Goal: Transaction & Acquisition: Book appointment/travel/reservation

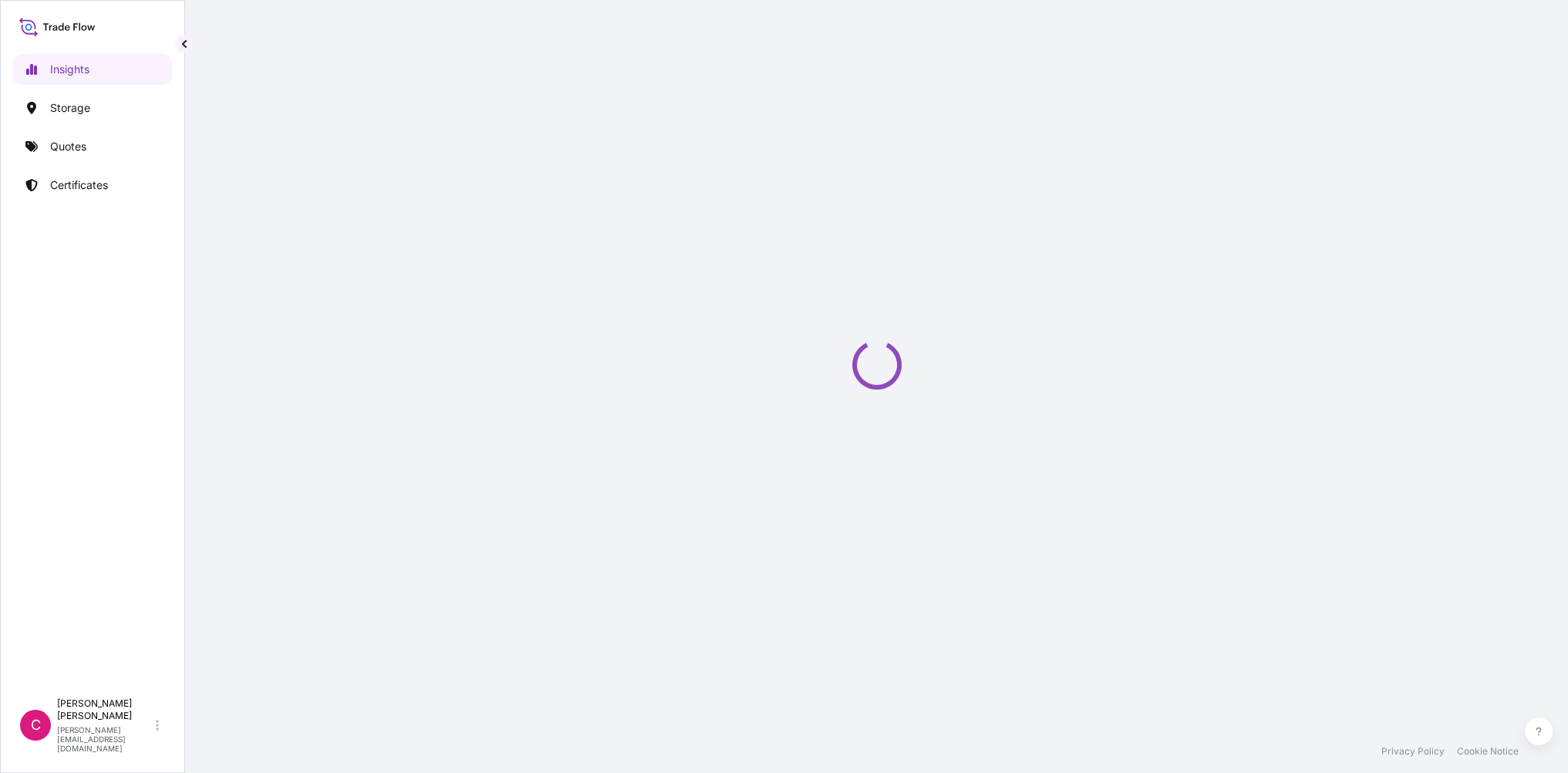
select select "2025"
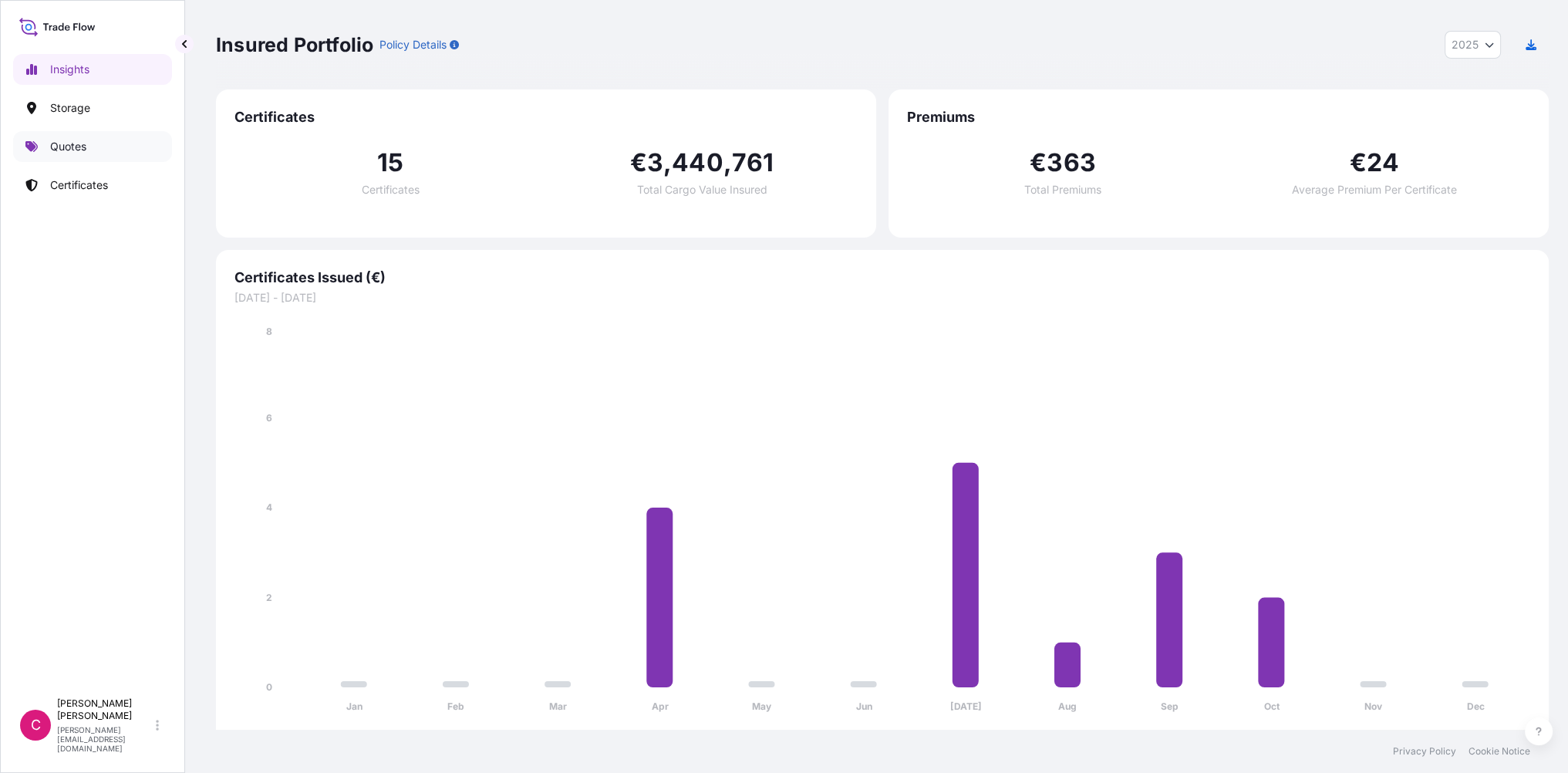
click at [77, 147] on p "Quotes" at bounding box center [68, 147] width 36 height 16
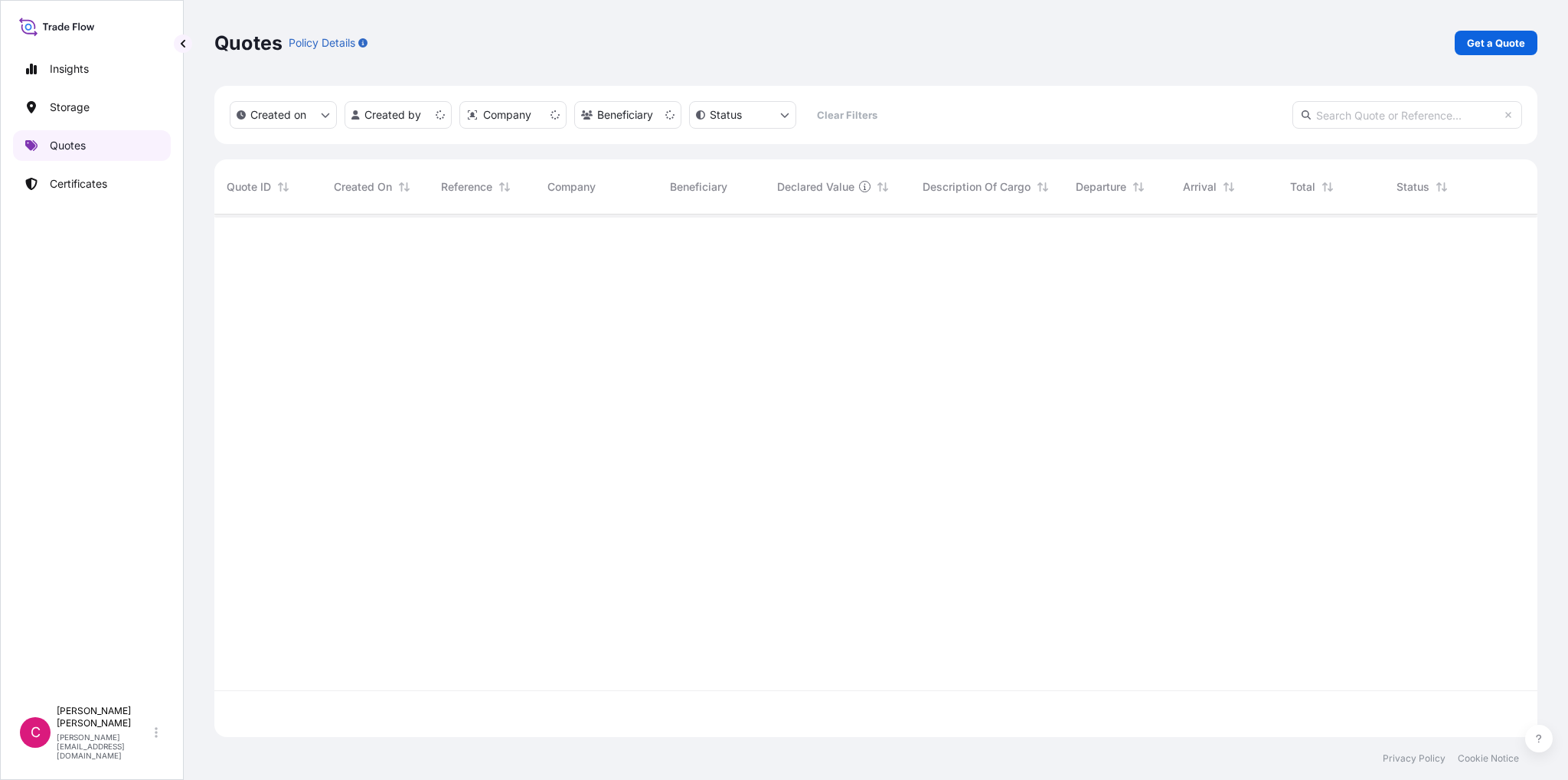
scroll to position [519, 1311]
click at [1529, 42] on link "Get a Quote" at bounding box center [1496, 42] width 83 height 24
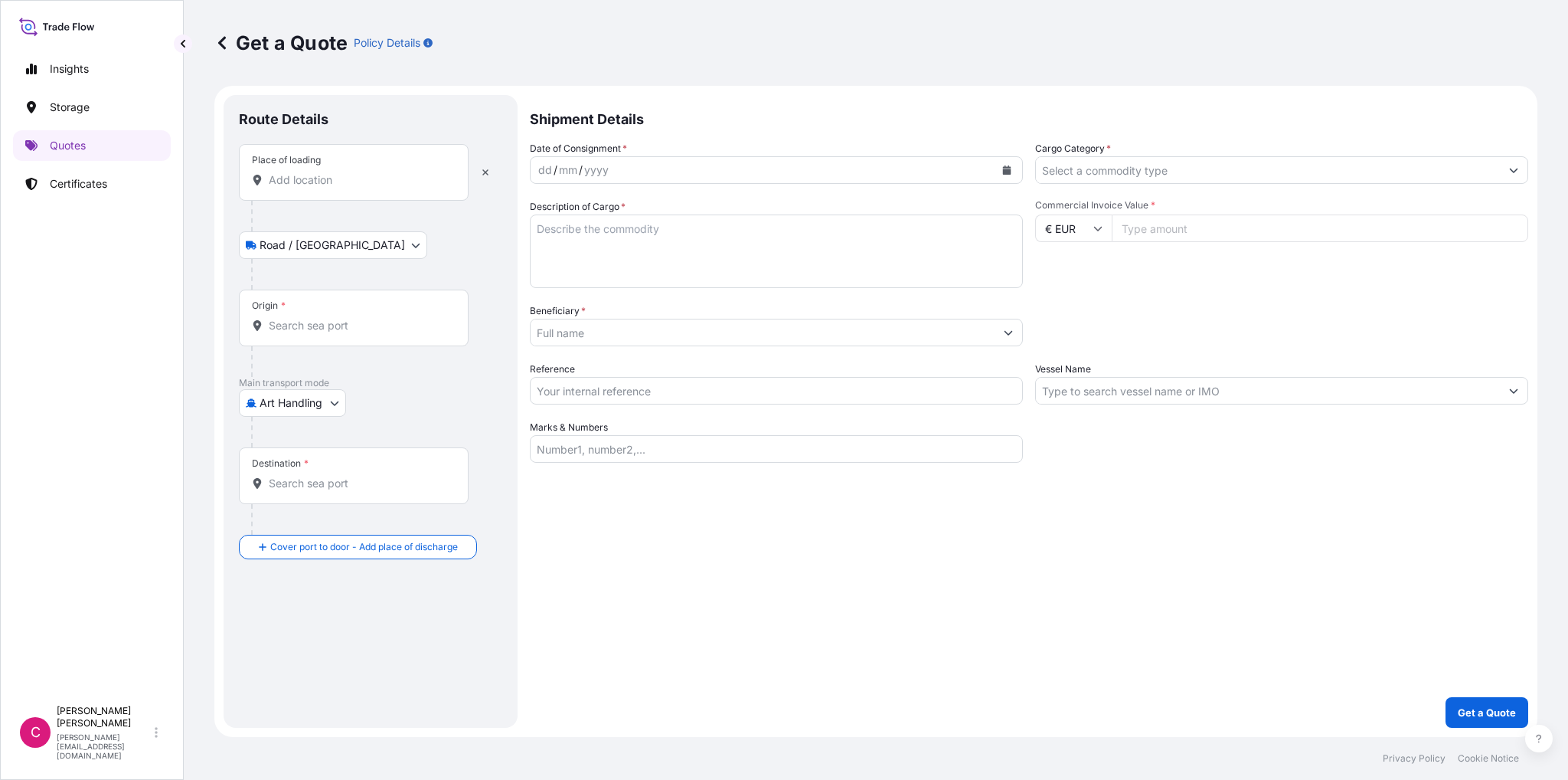
click at [435, 158] on div "Place of loading" at bounding box center [354, 172] width 229 height 57
click at [435, 173] on input "Place of loading" at bounding box center [359, 180] width 180 height 15
click at [333, 402] on body "0 options available. Insights Storage Quotes Certificates C [PERSON_NAME] [PERS…" at bounding box center [784, 390] width 1568 height 780
click at [290, 491] on span "Land / Air" at bounding box center [292, 498] width 49 height 15
select select "Land / Air"
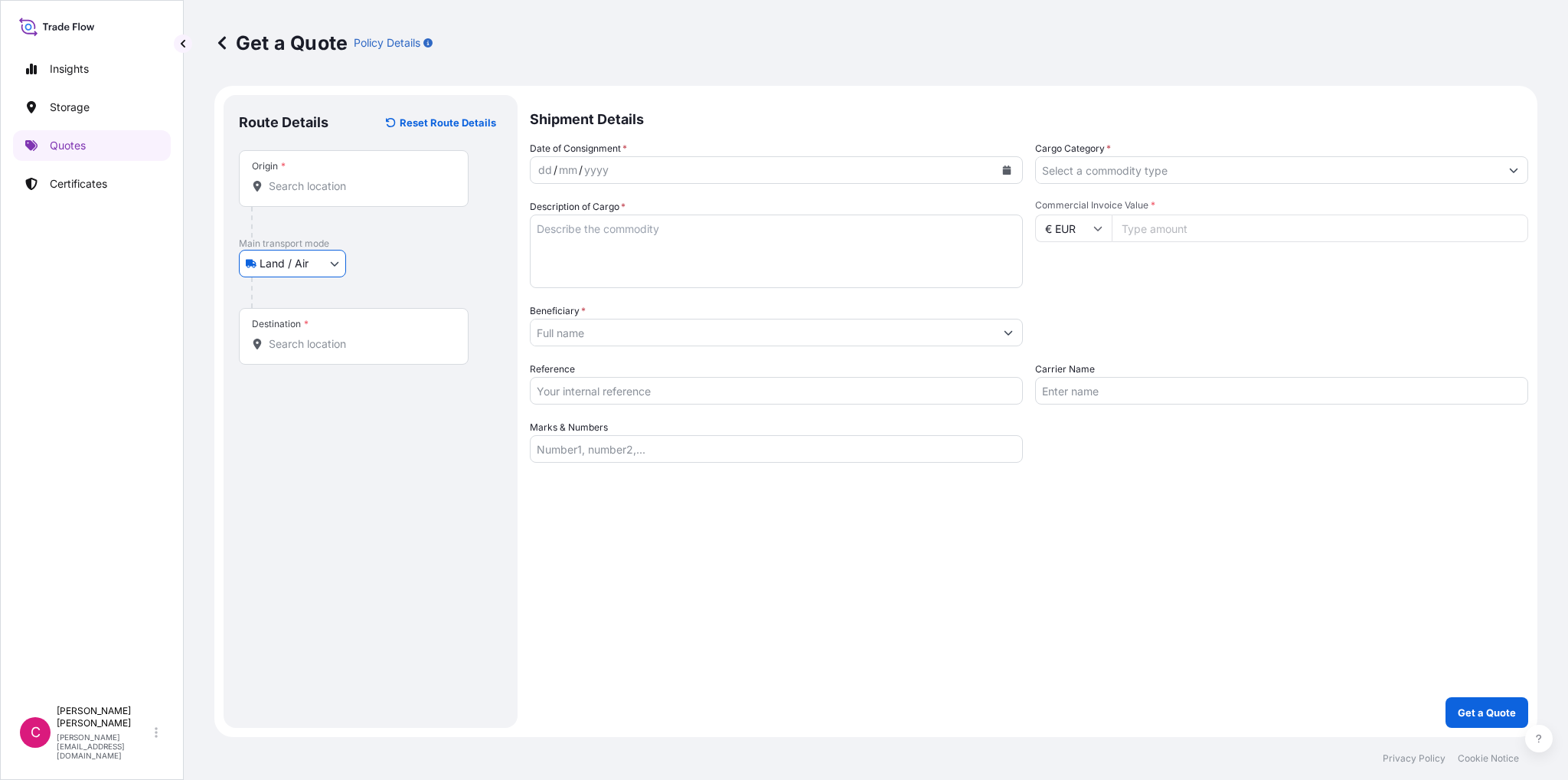
click at [398, 171] on div "Origin *" at bounding box center [354, 178] width 229 height 57
click at [398, 178] on input "Origin *" at bounding box center [359, 186] width 180 height 15
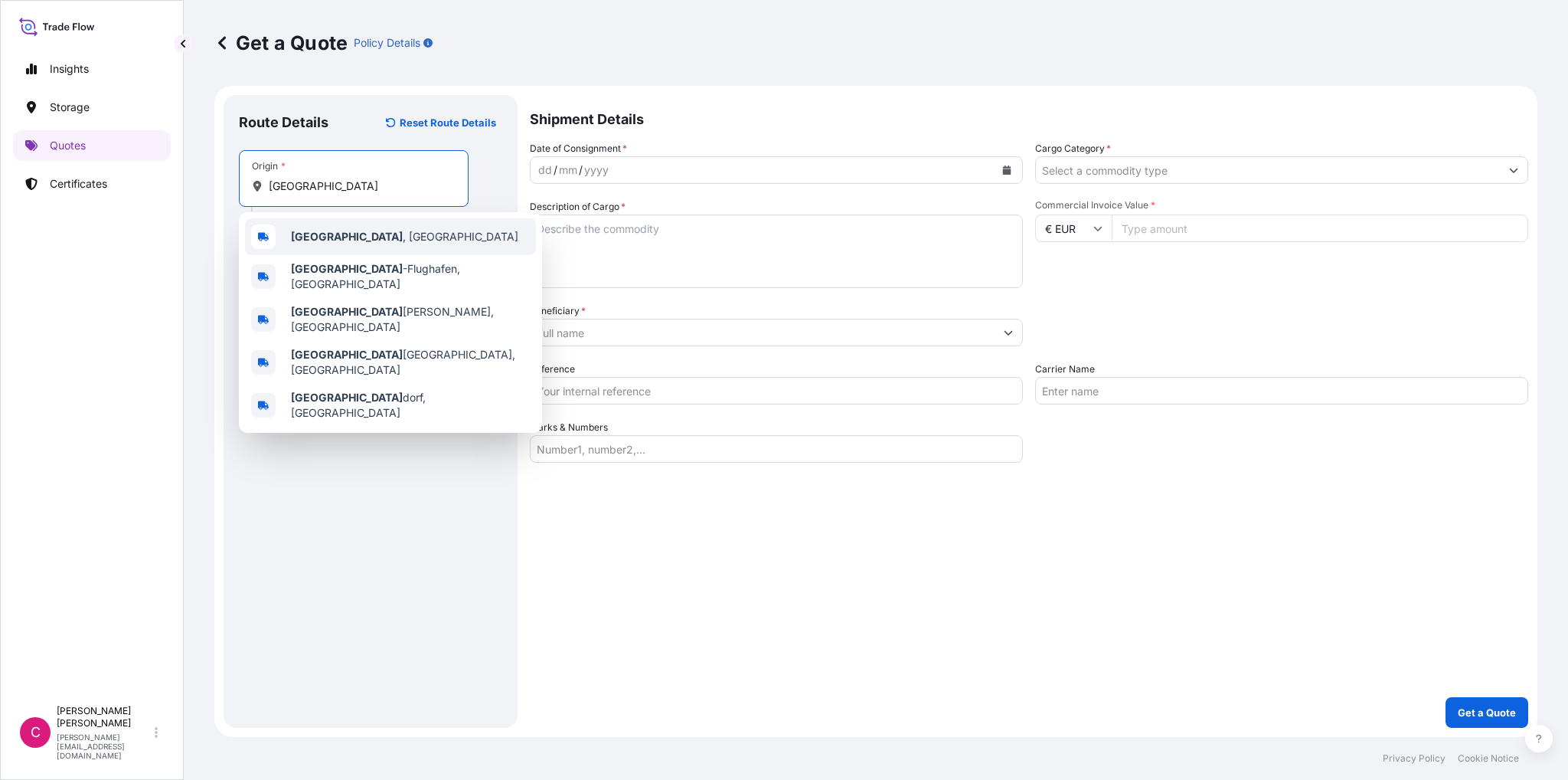
click at [318, 230] on b "[GEOGRAPHIC_DATA]" at bounding box center [347, 236] width 112 height 13
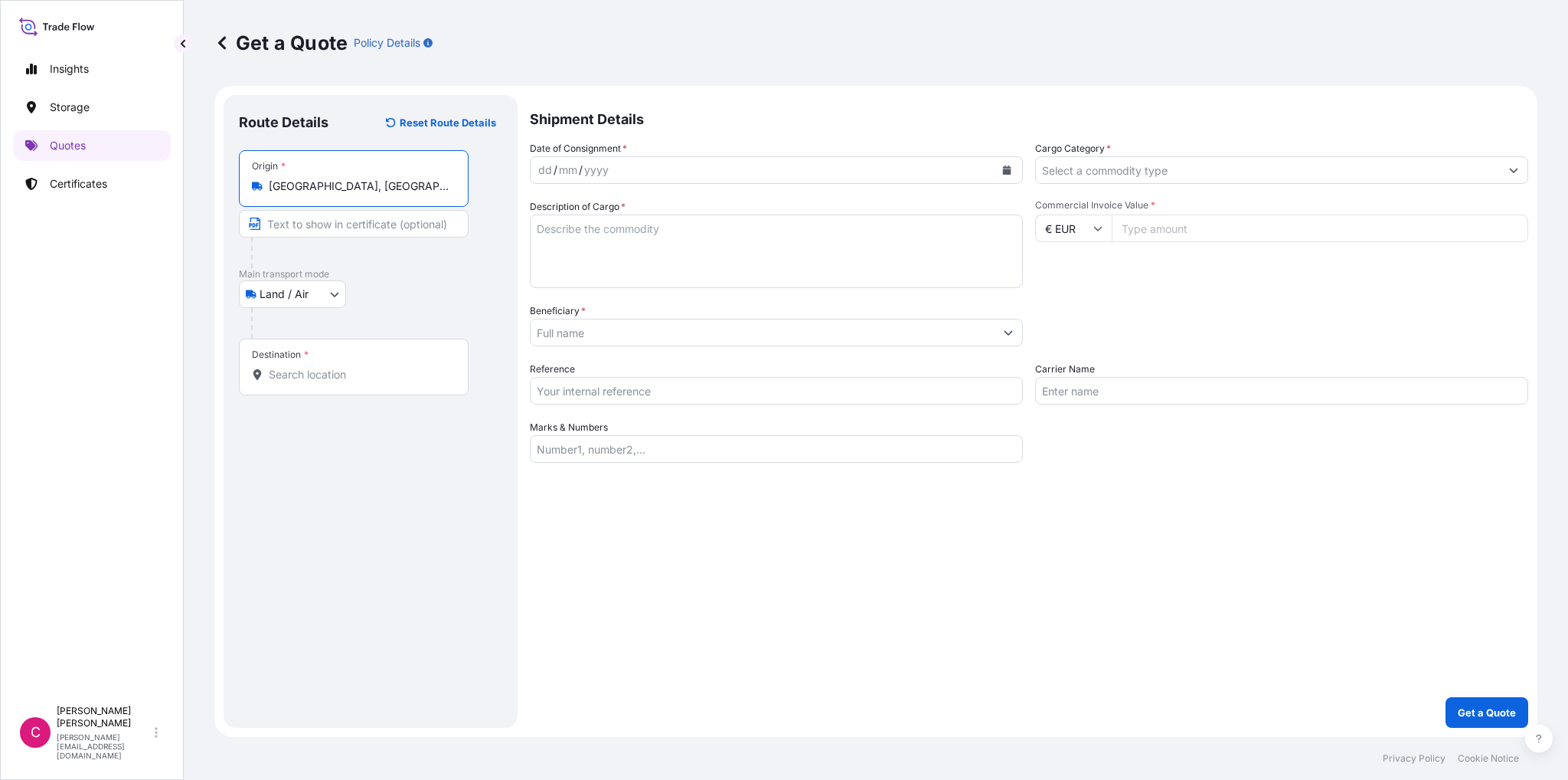
type input "[GEOGRAPHIC_DATA], [GEOGRAPHIC_DATA]"
click at [296, 376] on input "Destination *" at bounding box center [359, 375] width 180 height 15
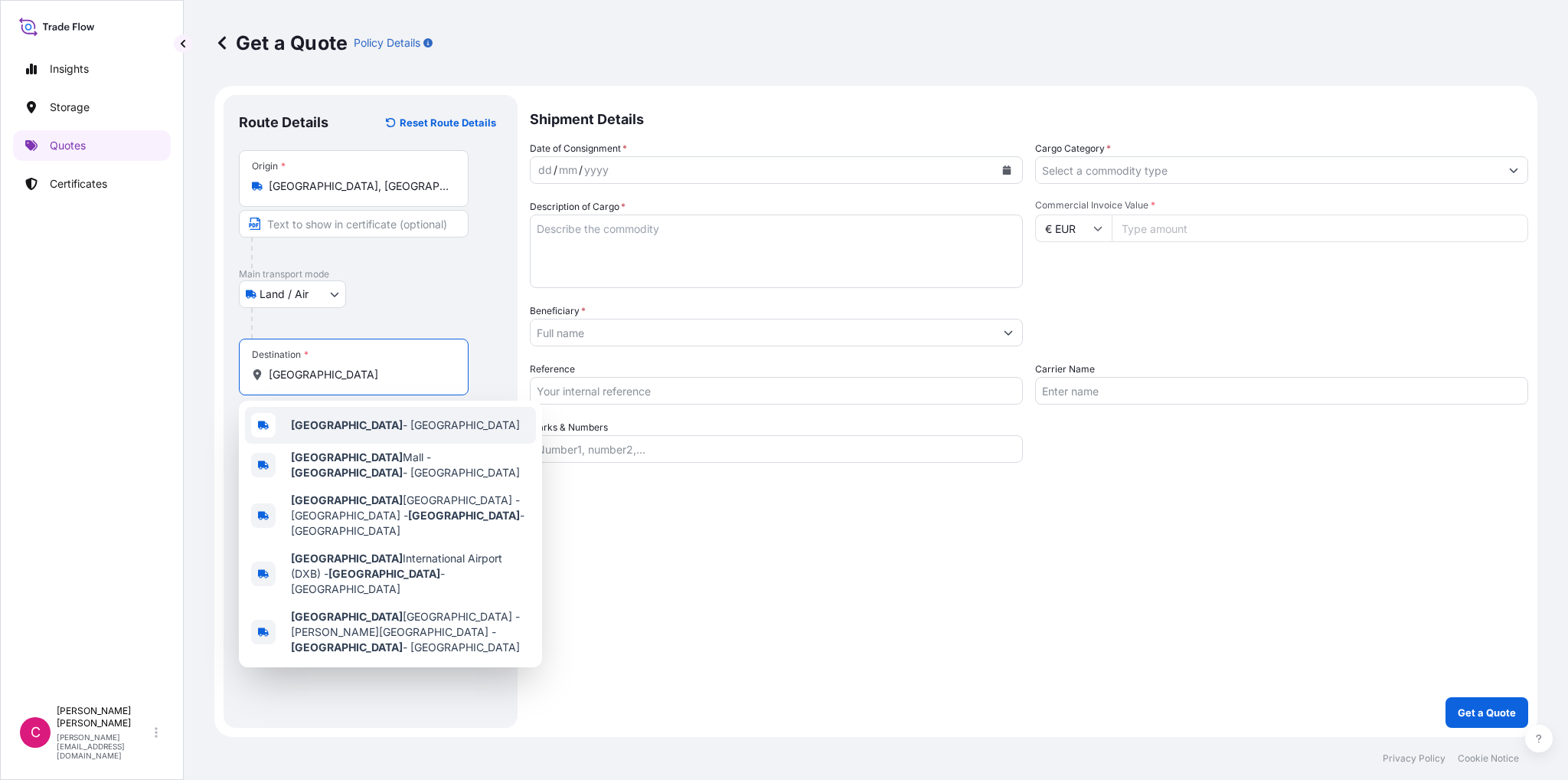
click at [390, 426] on span "[GEOGRAPHIC_DATA] - [GEOGRAPHIC_DATA]" at bounding box center [406, 425] width 229 height 15
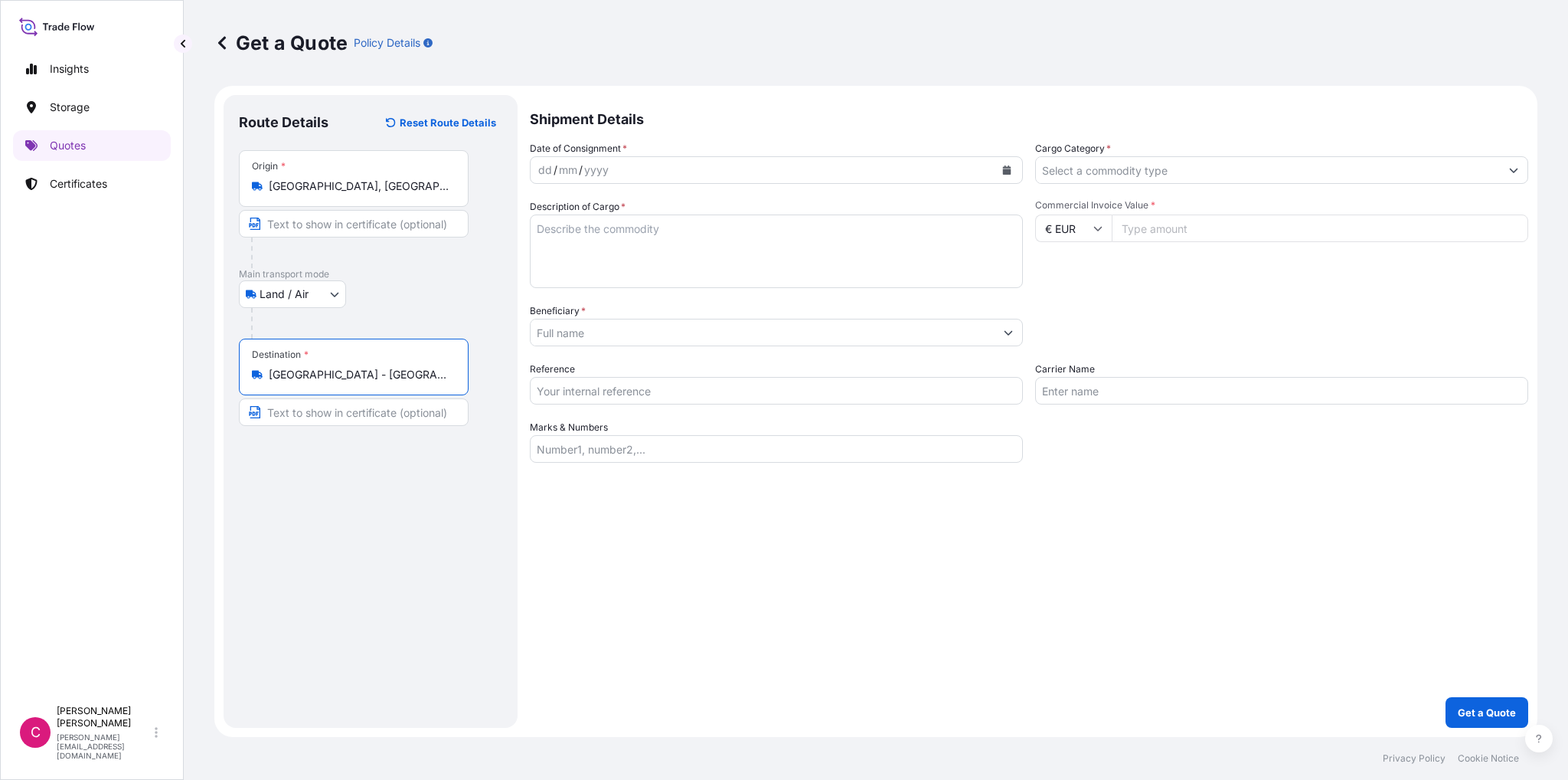
type input "[GEOGRAPHIC_DATA] - [GEOGRAPHIC_DATA]"
click at [1008, 170] on icon "Calendar" at bounding box center [1007, 171] width 9 height 10
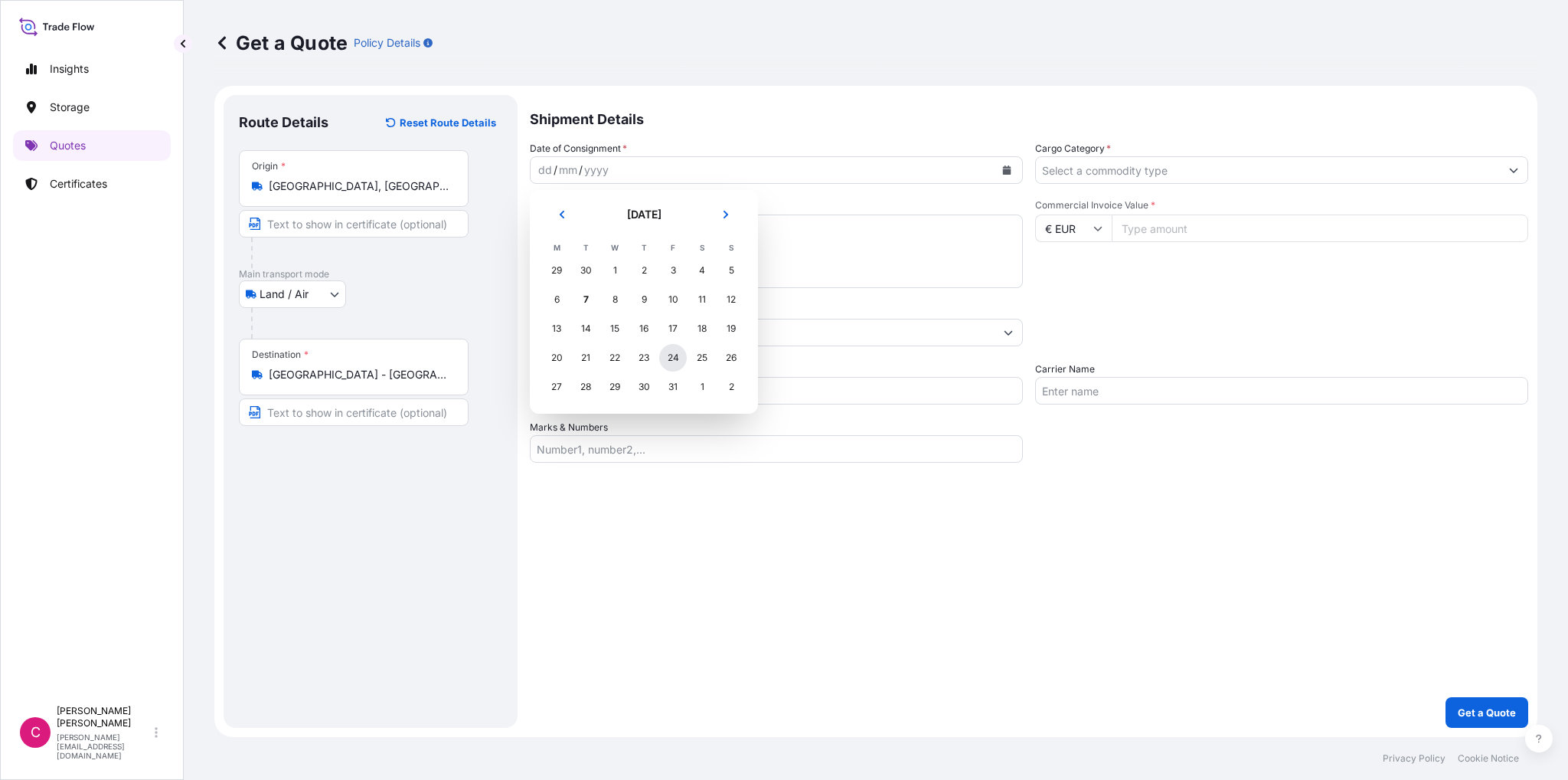
click at [671, 358] on div "24" at bounding box center [673, 358] width 28 height 28
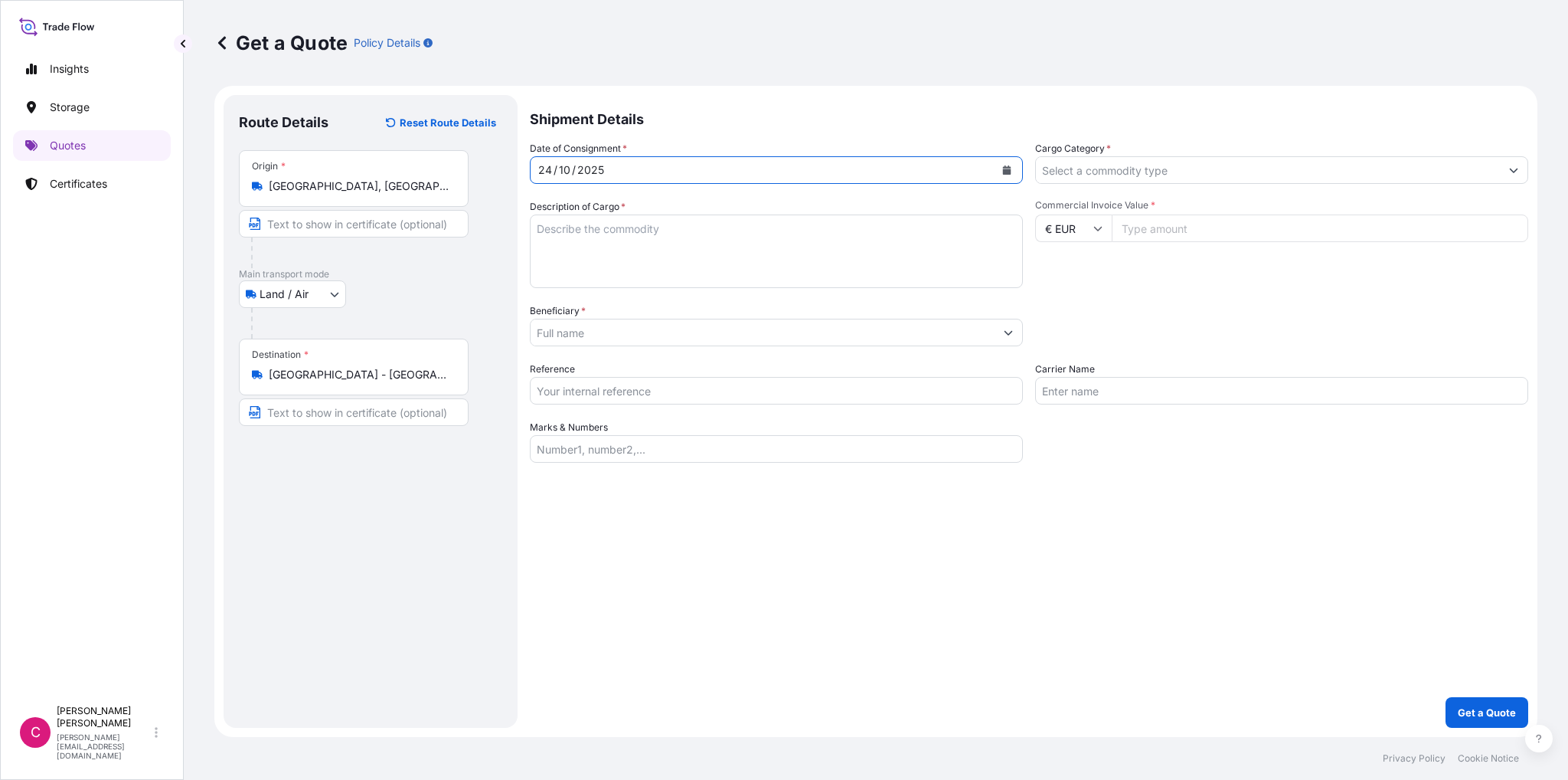
click at [1508, 169] on button "Show suggestions" at bounding box center [1513, 170] width 28 height 28
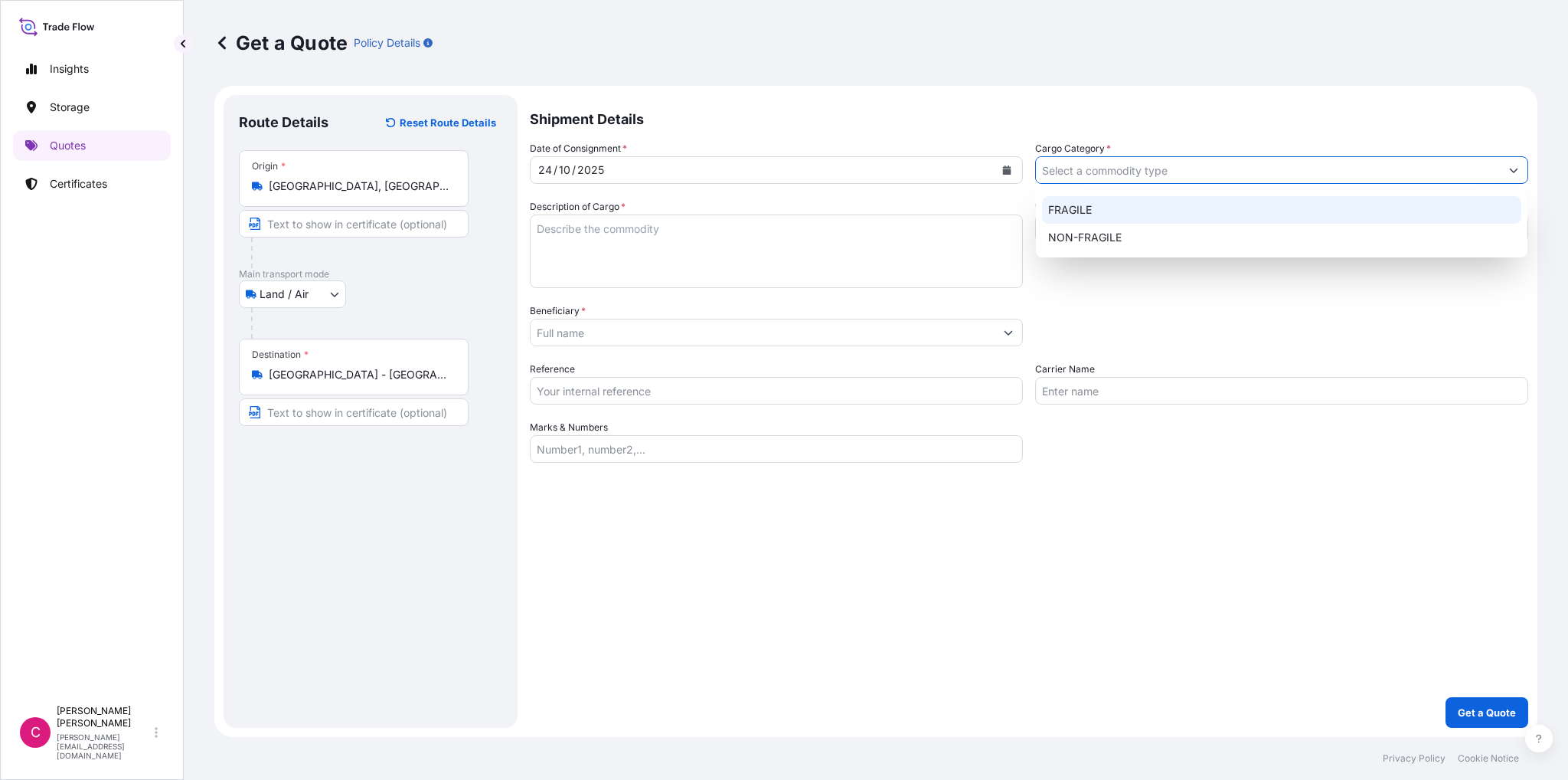
click at [1054, 209] on div "FRAGILE" at bounding box center [1281, 209] width 479 height 28
type input "FRAGILE"
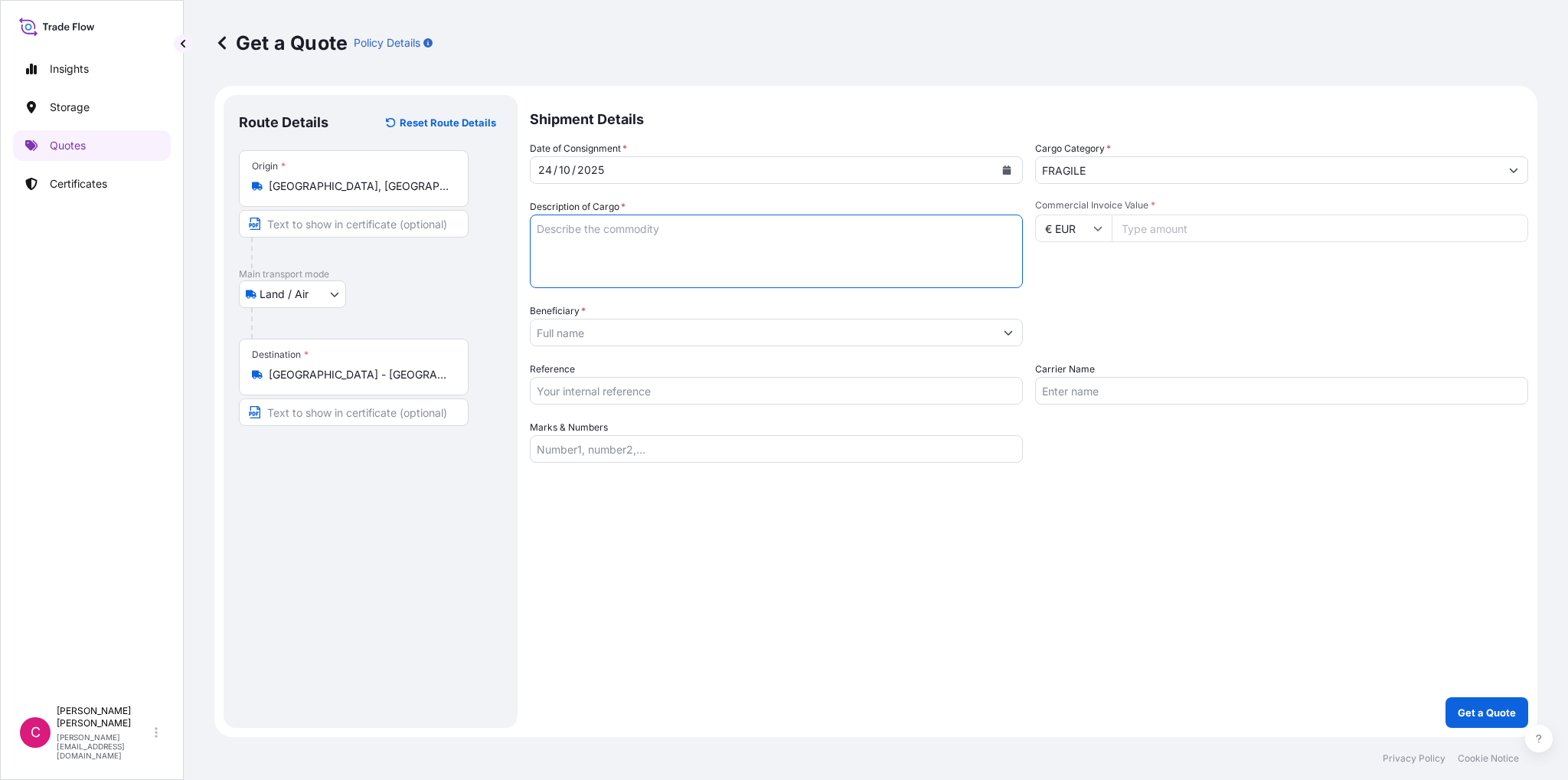
click at [982, 239] on textarea "Description of Cargo *" at bounding box center [777, 251] width 493 height 73
click at [588, 254] on textarea "Description of Cargo *" at bounding box center [777, 251] width 493 height 73
click at [617, 229] on textarea "Muranolüster" at bounding box center [777, 251] width 493 height 73
click at [538, 229] on textarea "Muranolüster" at bounding box center [777, 251] width 493 height 73
type textarea "Zwei Muranolüster"
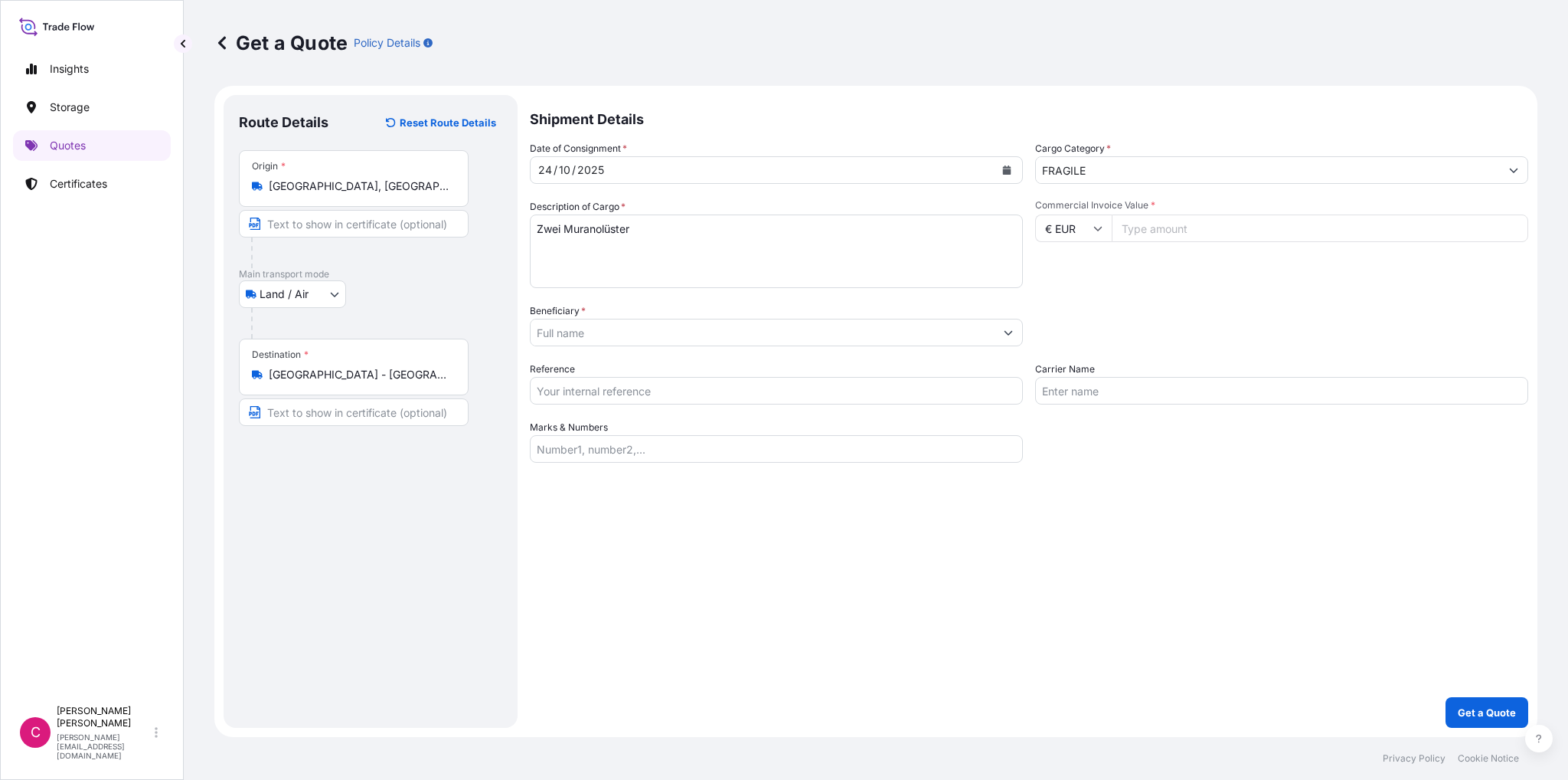
click at [1142, 231] on input "Commercial Invoice Value *" at bounding box center [1320, 228] width 416 height 28
type input "50000"
click at [1194, 271] on div "Commercial Invoice Value * € EUR 50000" at bounding box center [1282, 244] width 493 height 89
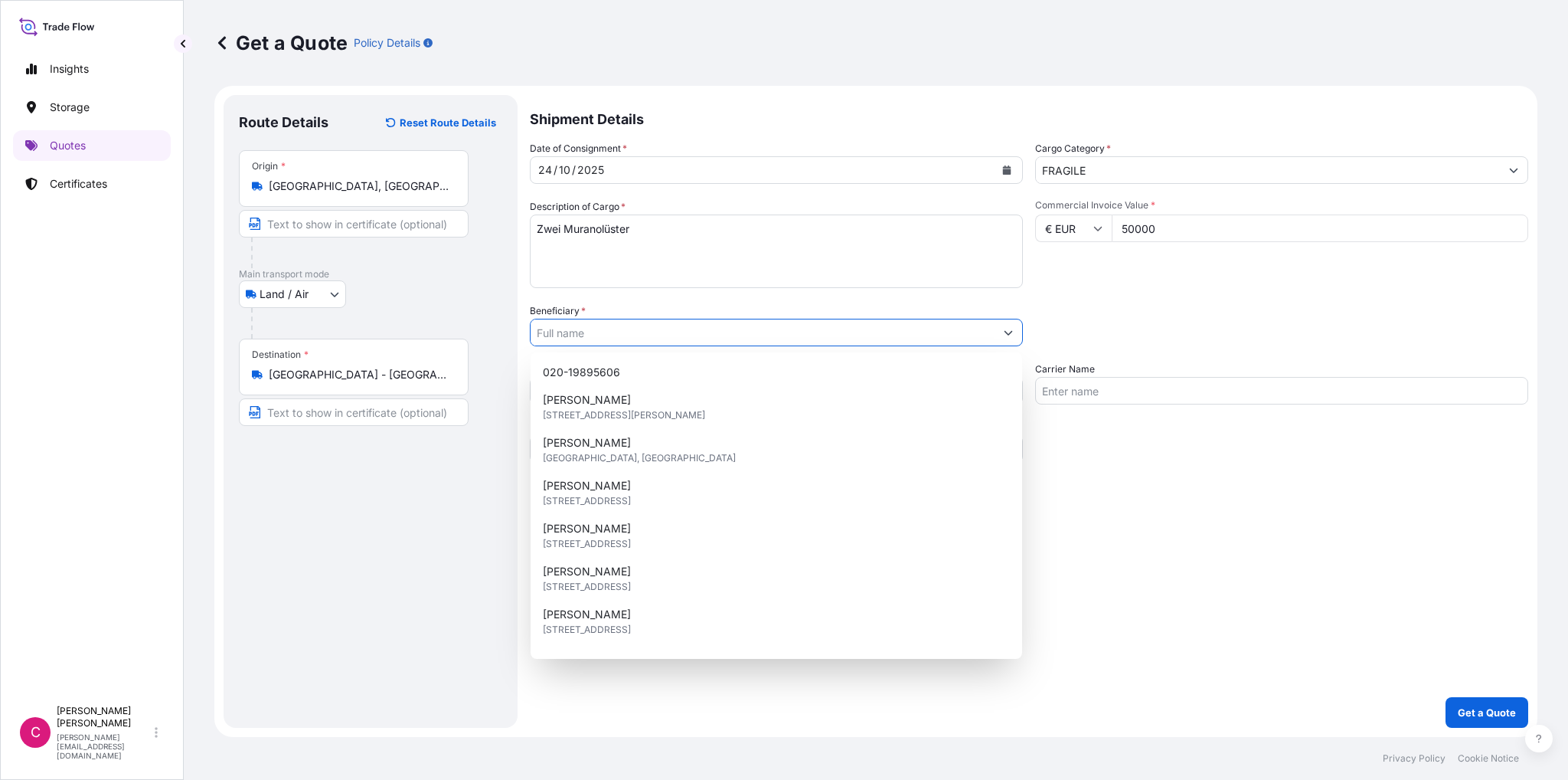
click at [756, 337] on input "Beneficiary *" at bounding box center [762, 332] width 464 height 28
click at [1086, 320] on div "Packing Category Type to search a container mode Please select a primary mode o…" at bounding box center [1282, 325] width 493 height 42
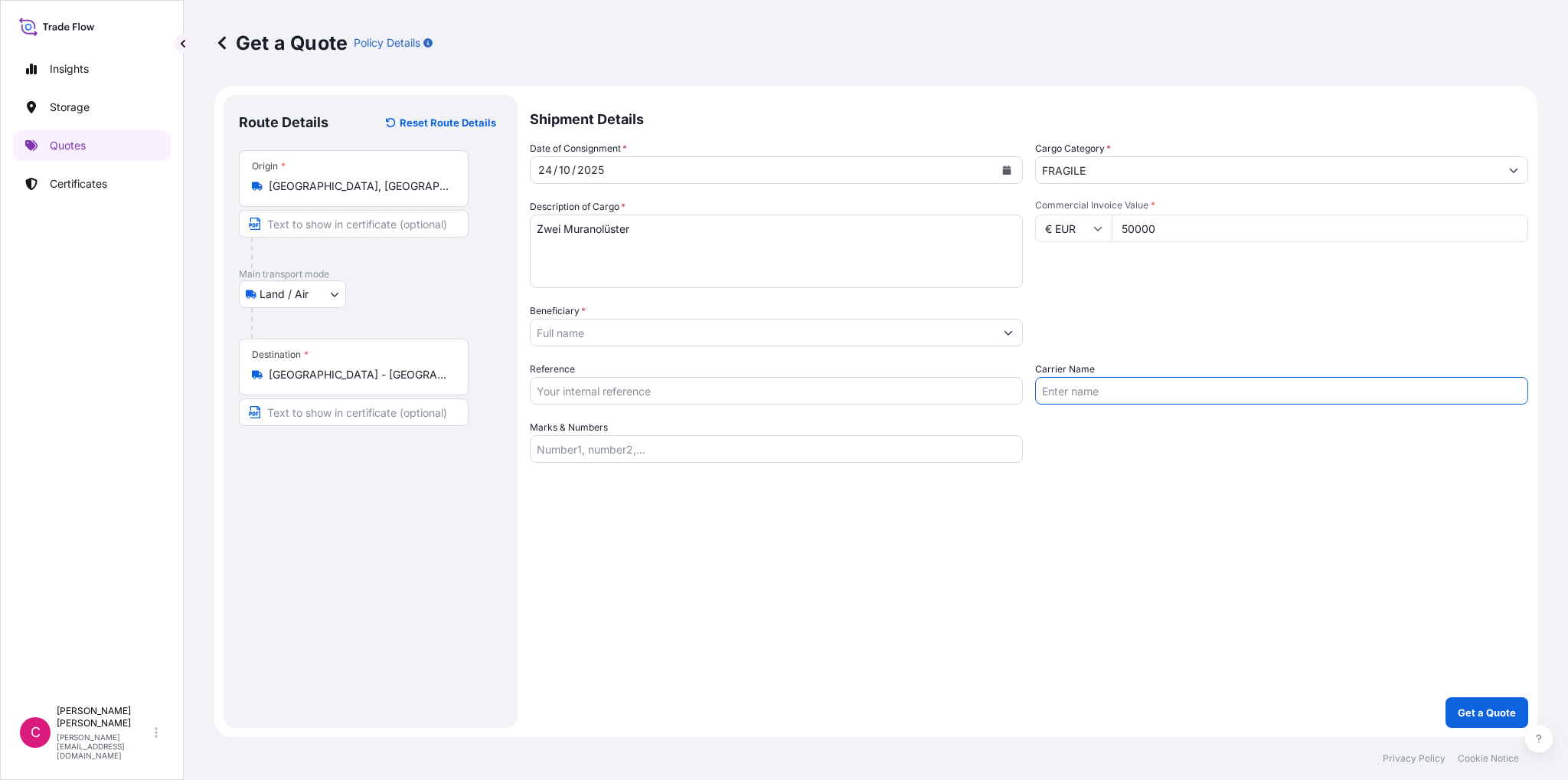
click at [1095, 394] on input "Carrier Name" at bounding box center [1282, 390] width 493 height 28
type input "A"
type input "Art Handling"
click at [629, 326] on input "Beneficiary *" at bounding box center [762, 332] width 464 height 28
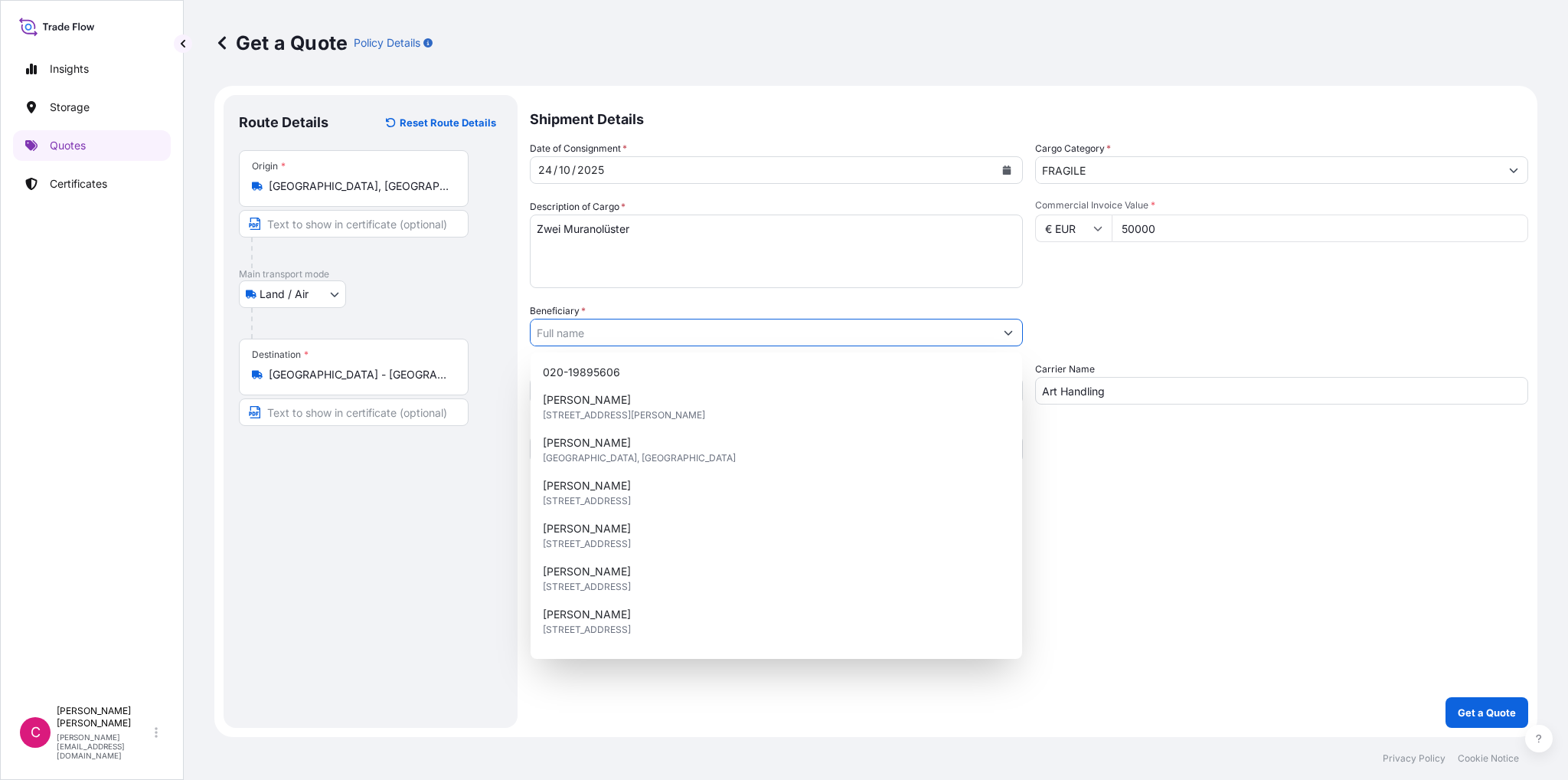
click at [629, 326] on input "Beneficiary *" at bounding box center [762, 332] width 464 height 28
click at [599, 325] on input "Beneficiary *" at bounding box center [762, 332] width 464 height 28
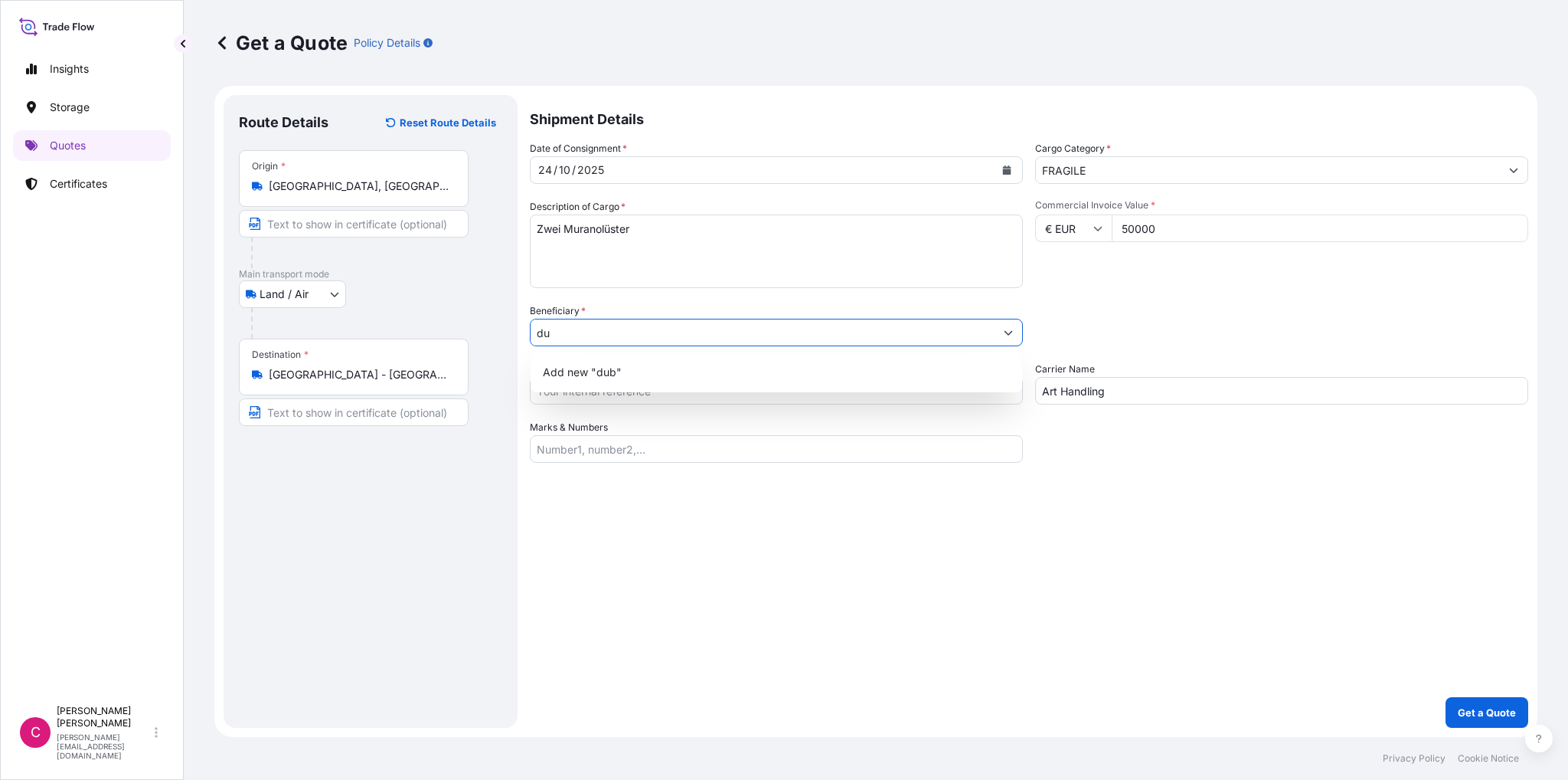
type input "d"
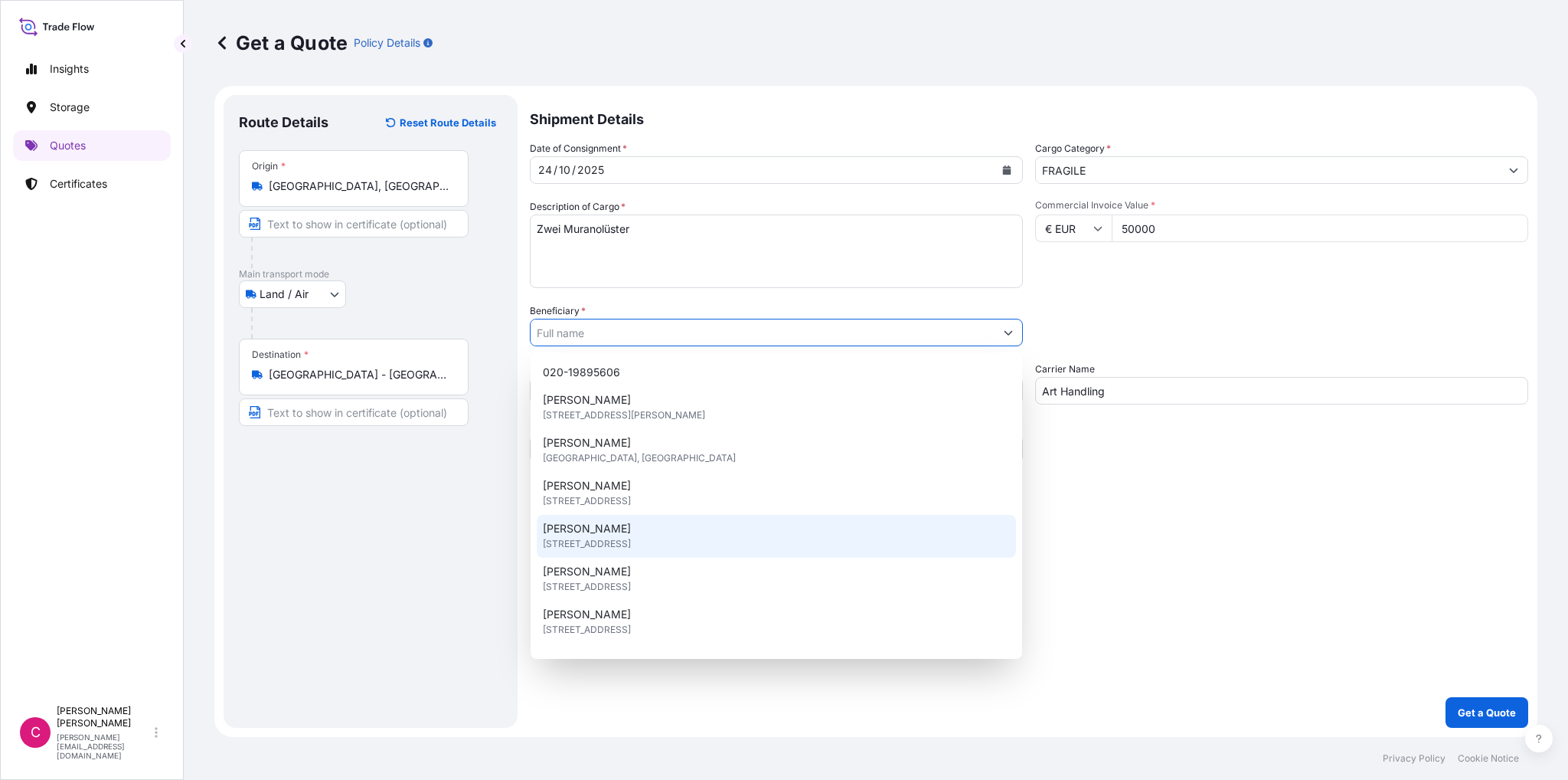
click at [583, 548] on span "[STREET_ADDRESS]" at bounding box center [586, 544] width 88 height 15
type input "[PERSON_NAME]"
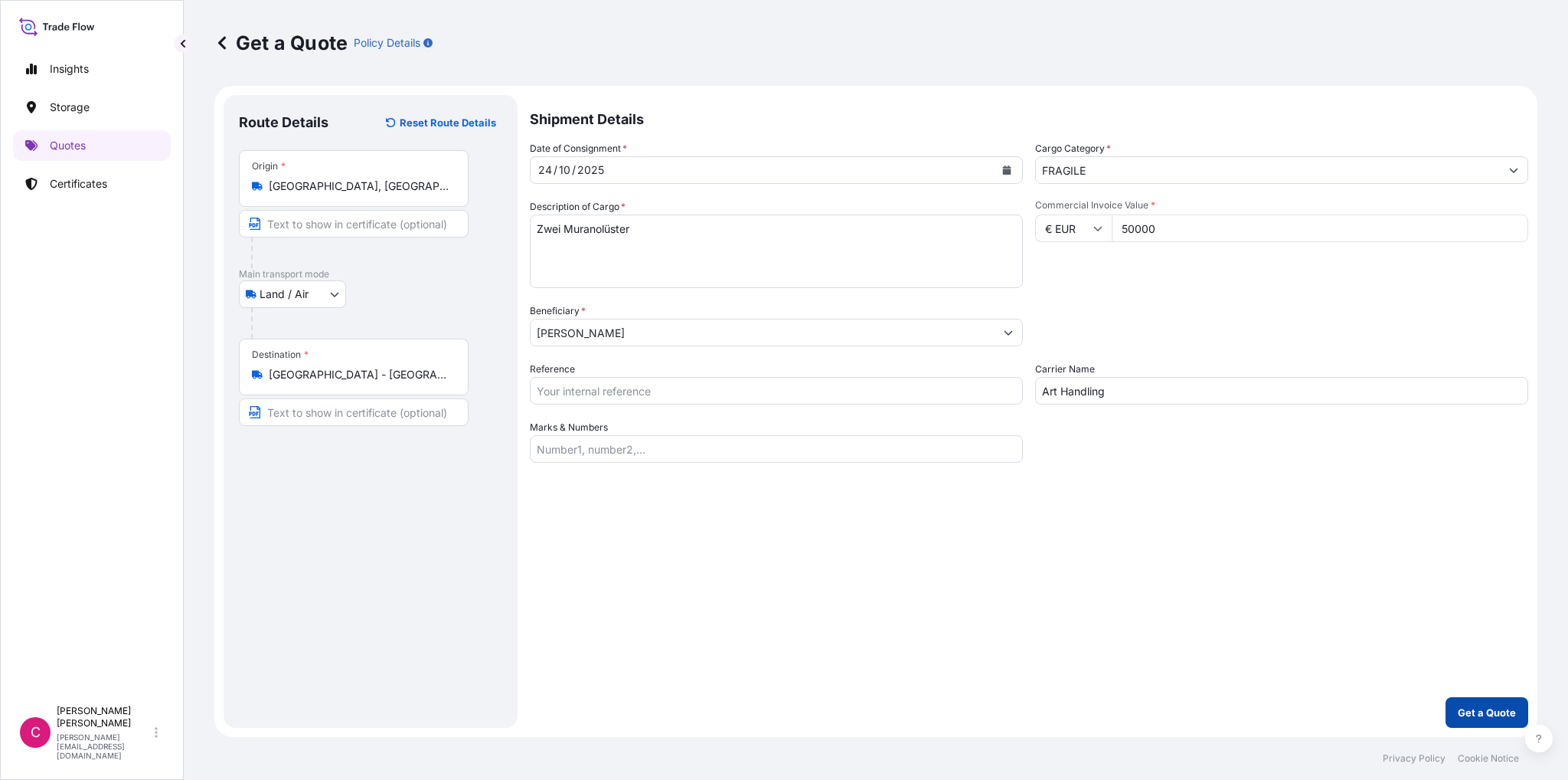
click at [1494, 711] on p "Get a Quote" at bounding box center [1487, 713] width 58 height 15
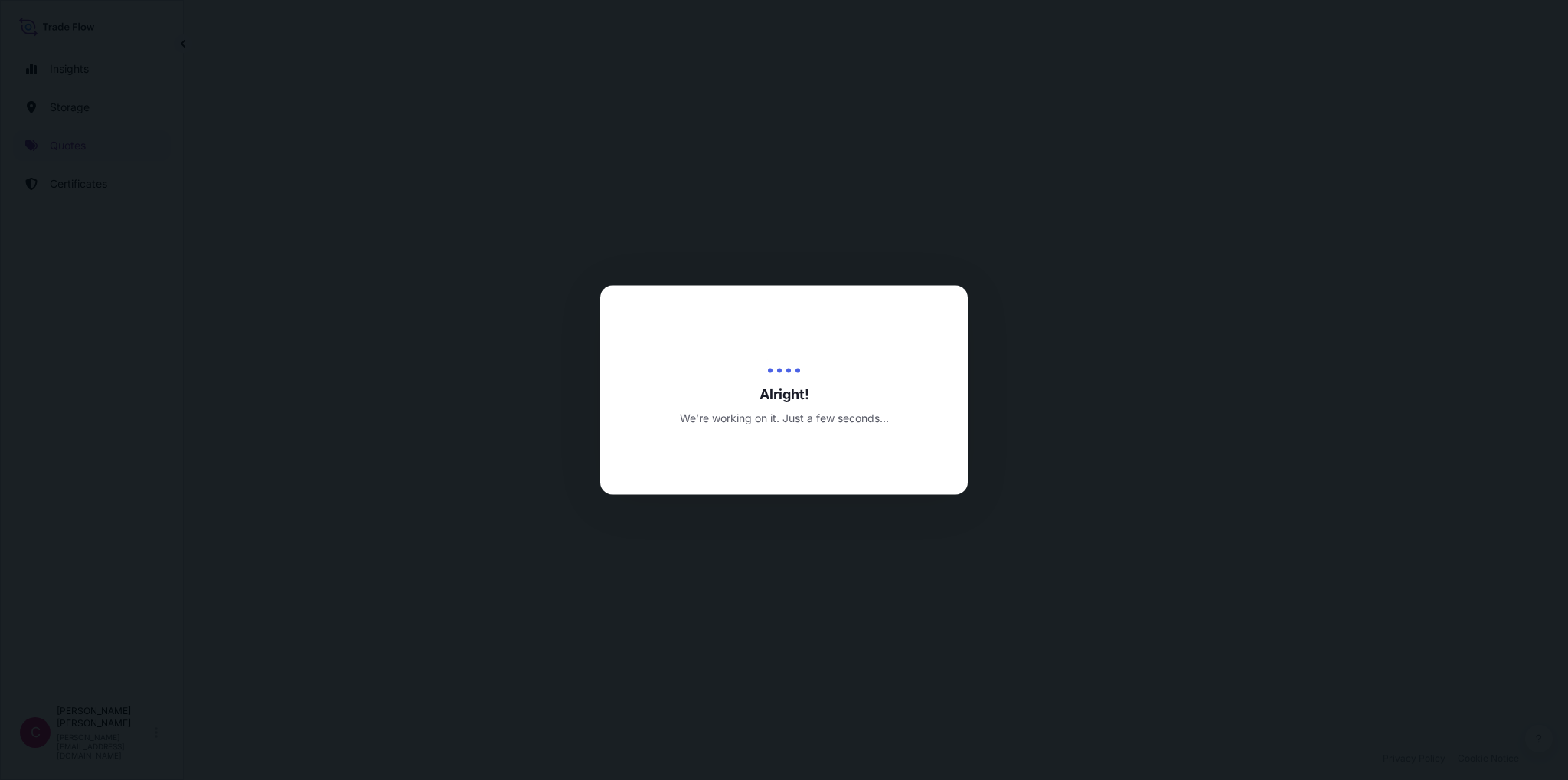
select select "Land / Air"
